Goal: Book appointment/travel/reservation

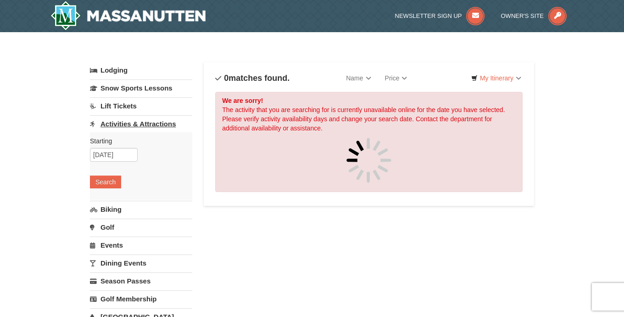
click at [155, 124] on link "Activities & Attractions" at bounding box center [141, 123] width 102 height 17
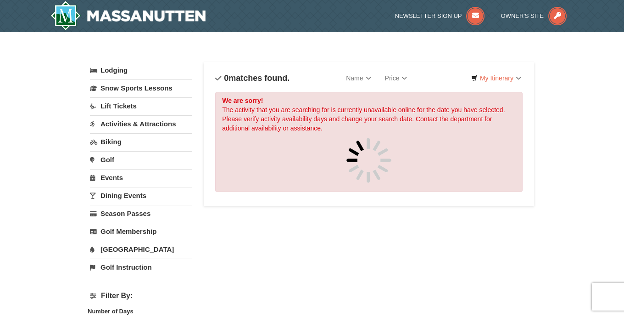
click at [143, 128] on link "Activities & Attractions" at bounding box center [141, 123] width 102 height 17
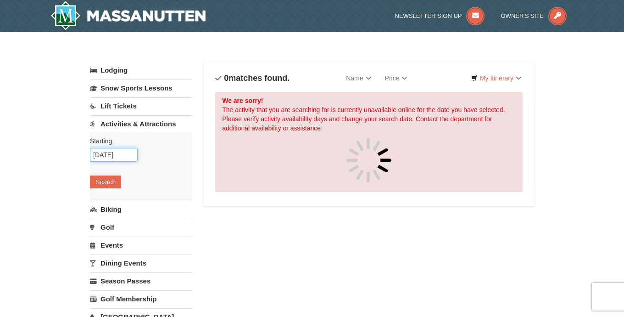
click at [111, 150] on input "09/13/2025" at bounding box center [114, 155] width 48 height 14
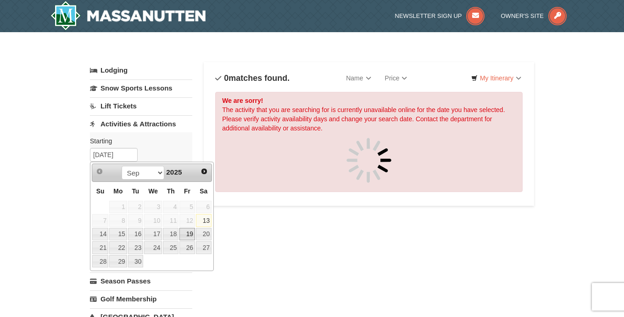
click at [188, 236] on link "19" at bounding box center [187, 234] width 16 height 13
type input "[DATE]"
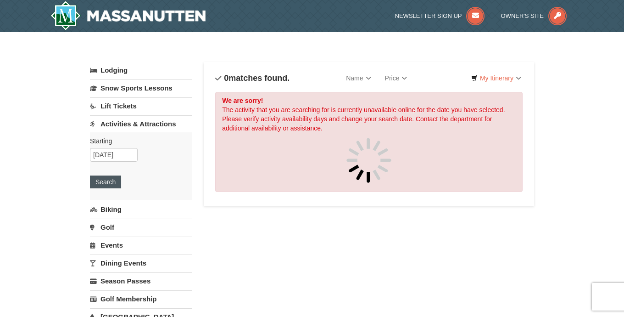
click at [105, 179] on button "Search" at bounding box center [105, 181] width 31 height 13
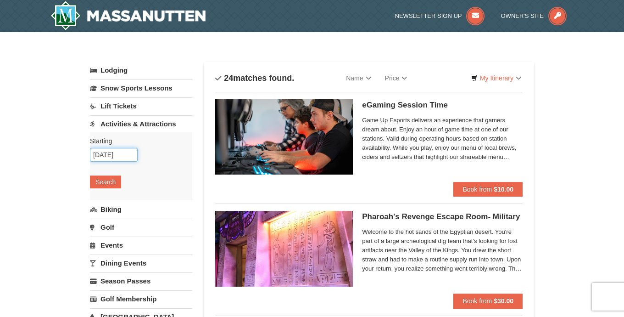
click at [121, 151] on input "[DATE]" at bounding box center [114, 155] width 48 height 14
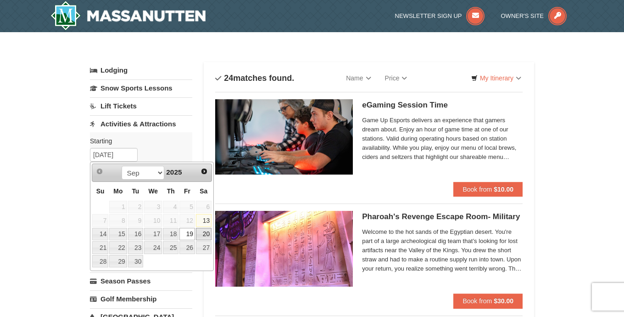
click at [202, 230] on link "20" at bounding box center [204, 234] width 16 height 13
type input "[DATE]"
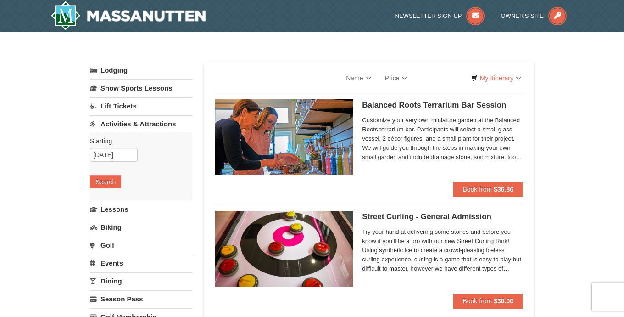
select select "9"
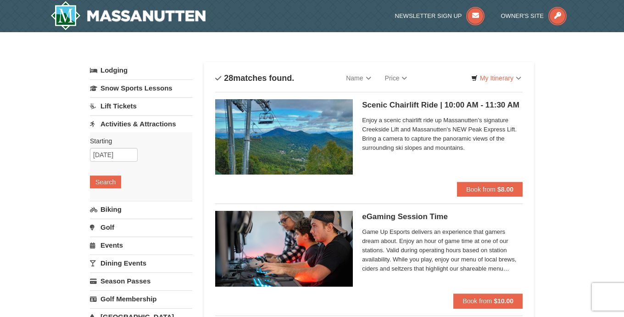
click at [436, 138] on span "Enjoy a scenic chairlift ride up Massanutten’s signature Creekside Lift and Mas…" at bounding box center [442, 134] width 161 height 37
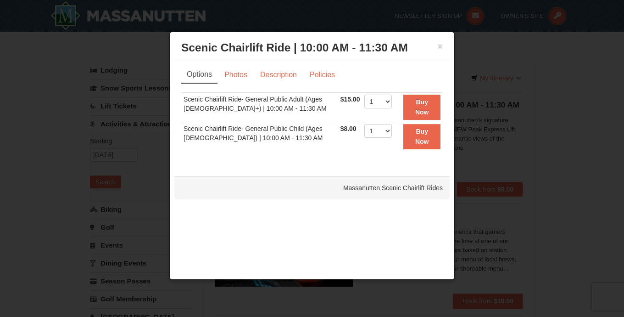
click at [436, 48] on h3 "Scenic Chairlift Ride | 10:00 AM - 11:30 AM Massanutten Scenic Chairlift Rides" at bounding box center [312, 48] width 262 height 14
click at [439, 48] on button "×" at bounding box center [440, 46] width 6 height 9
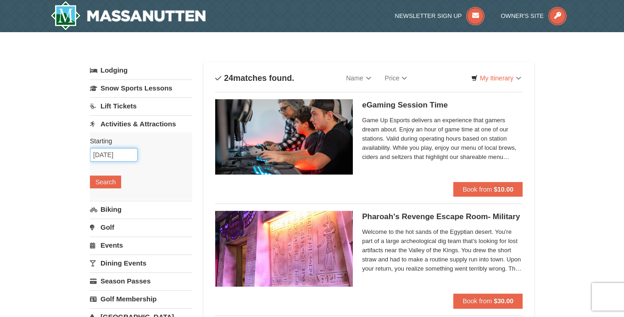
click at [128, 155] on input "[DATE]" at bounding box center [114, 155] width 48 height 14
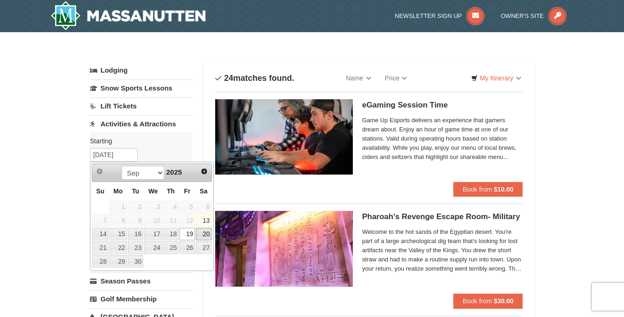
click at [204, 235] on link "20" at bounding box center [204, 234] width 16 height 13
type input "[DATE]"
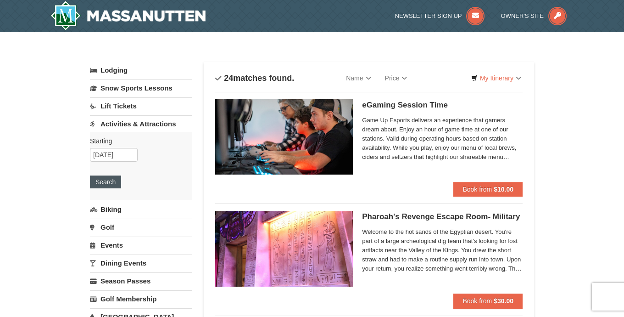
click at [100, 185] on button "Search" at bounding box center [105, 181] width 31 height 13
